Goal: Task Accomplishment & Management: Use online tool/utility

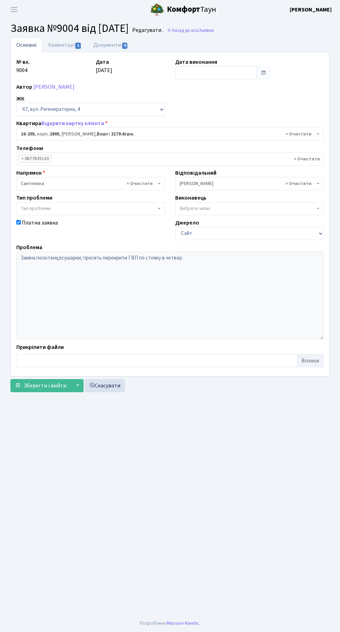
select select "8766"
click at [214, 31] on link "Назад до всіх Заявки" at bounding box center [190, 30] width 47 height 7
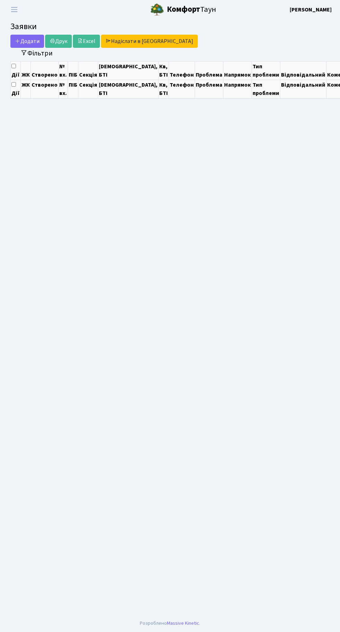
select select "25"
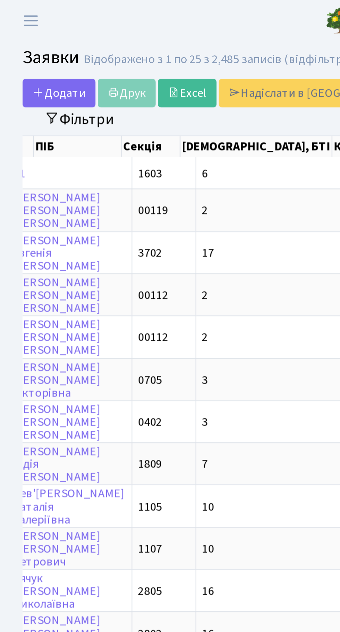
scroll to position [0, 123]
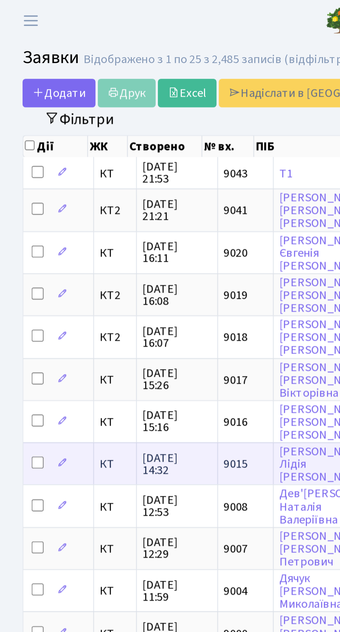
click at [18, 211] on input "checkbox" at bounding box center [18, 214] width 6 height 6
checkbox input "true"
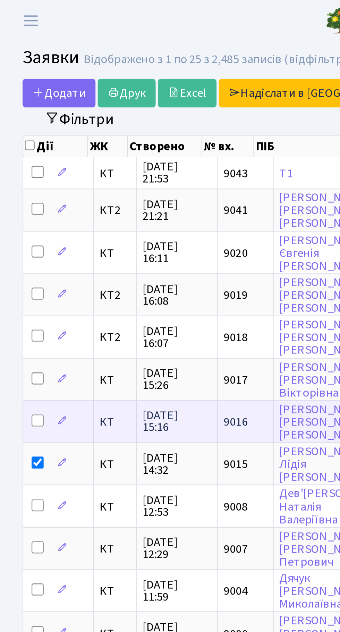
click at [18, 193] on input "checkbox" at bounding box center [18, 194] width 6 height 6
checkbox input "true"
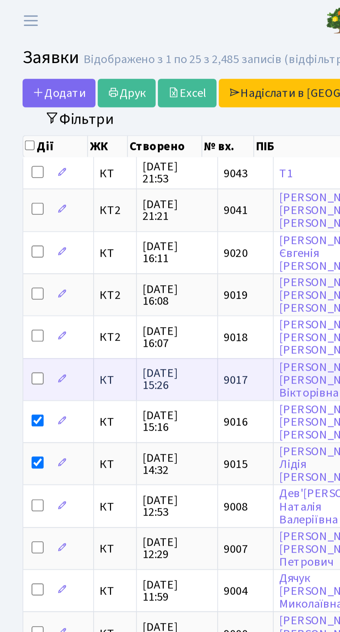
click at [18, 173] on input "checkbox" at bounding box center [18, 175] width 6 height 6
checkbox input "true"
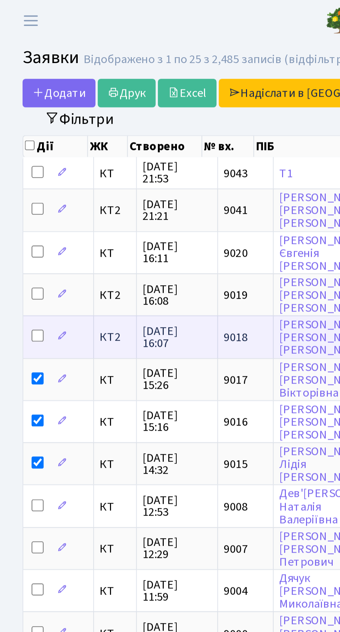
click at [18, 154] on input "checkbox" at bounding box center [18, 155] width 6 height 6
checkbox input "true"
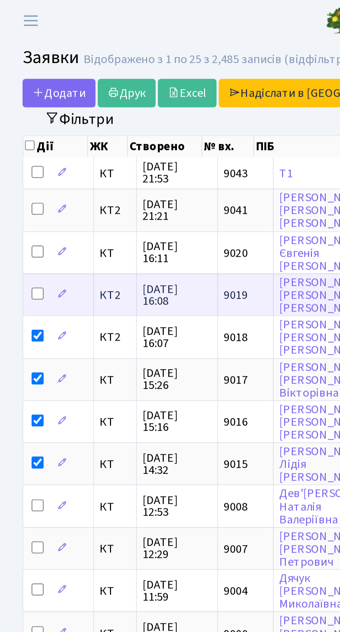
click at [19, 134] on input "checkbox" at bounding box center [18, 136] width 6 height 6
checkbox input "true"
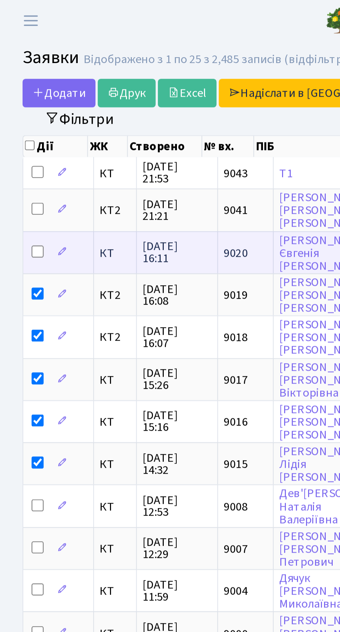
click at [20, 114] on input "checkbox" at bounding box center [18, 116] width 6 height 6
checkbox input "true"
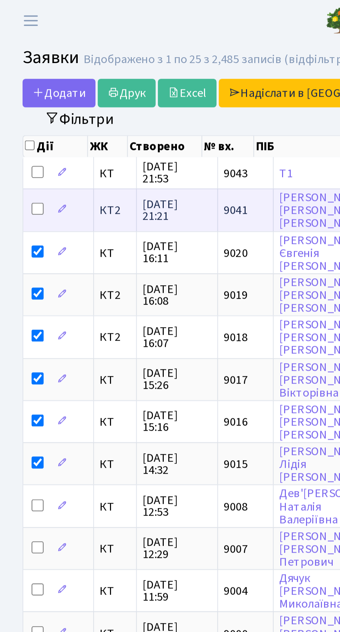
click at [18, 95] on input "checkbox" at bounding box center [18, 97] width 6 height 6
checkbox input "true"
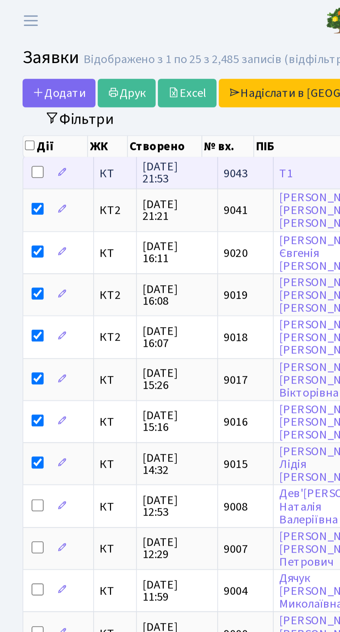
click at [19, 79] on input "checkbox" at bounding box center [18, 80] width 6 height 6
checkbox input "true"
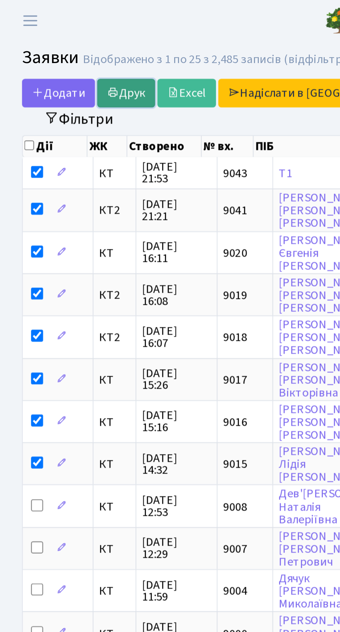
click at [60, 42] on link "Друк" at bounding box center [58, 42] width 27 height 13
